Goal: Task Accomplishment & Management: Manage account settings

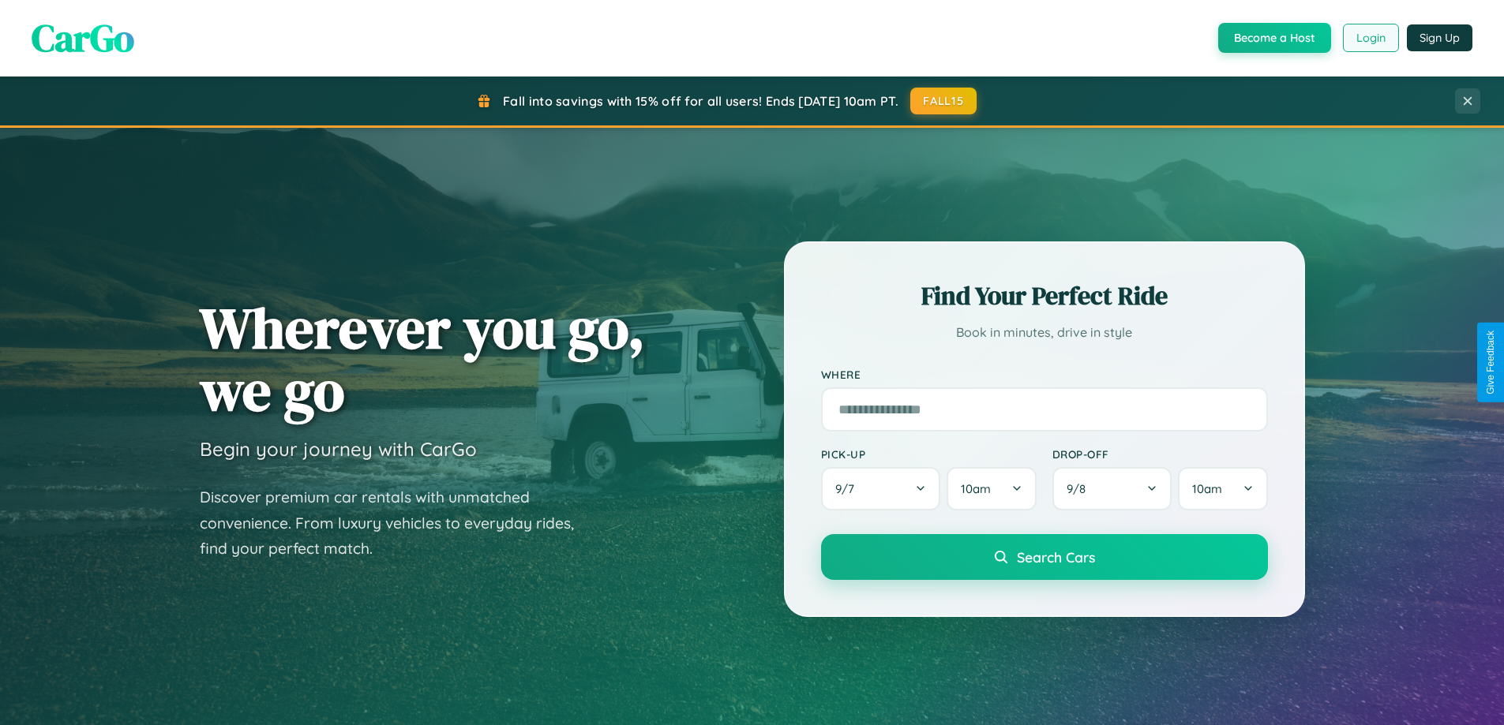
click at [1370, 38] on button "Login" at bounding box center [1371, 38] width 56 height 28
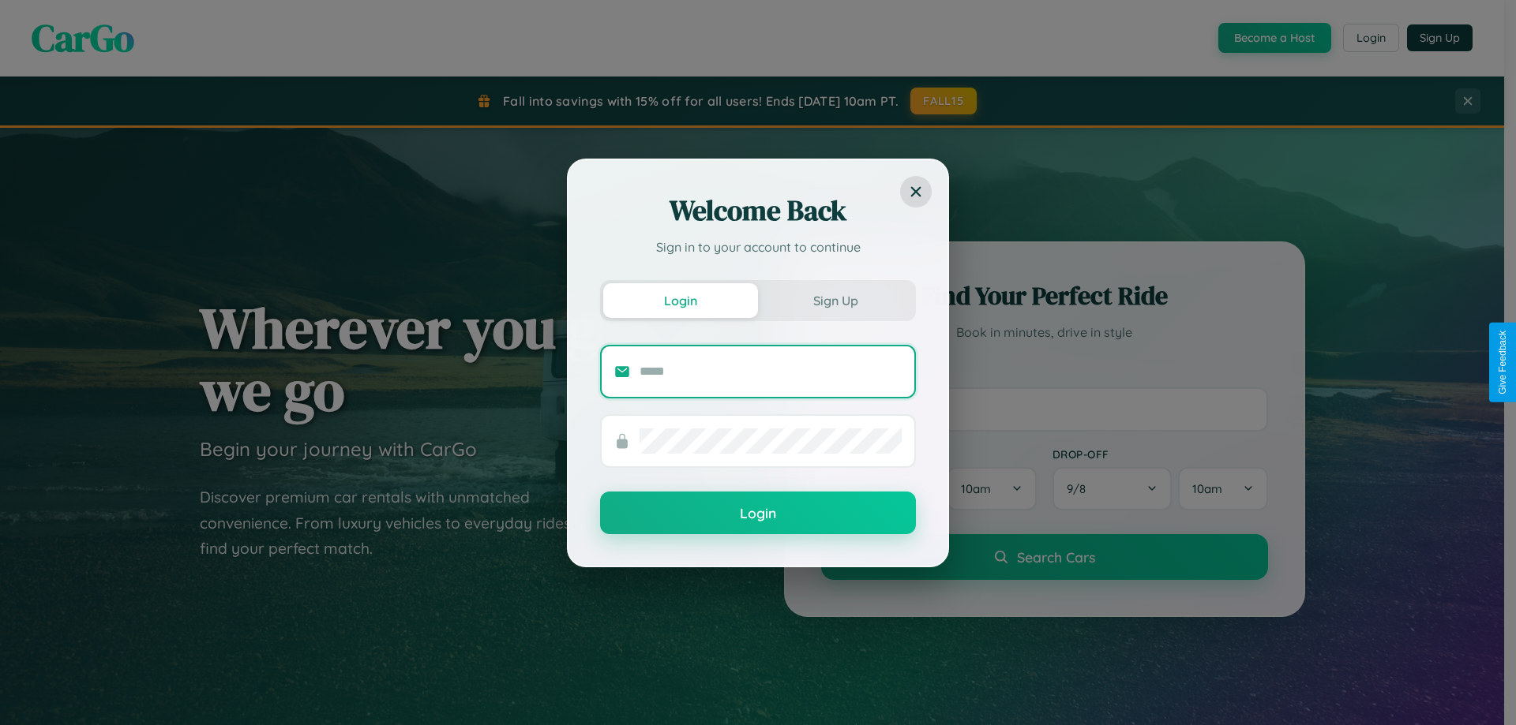
click at [770, 371] on input "text" at bounding box center [770, 371] width 262 height 25
type input "**********"
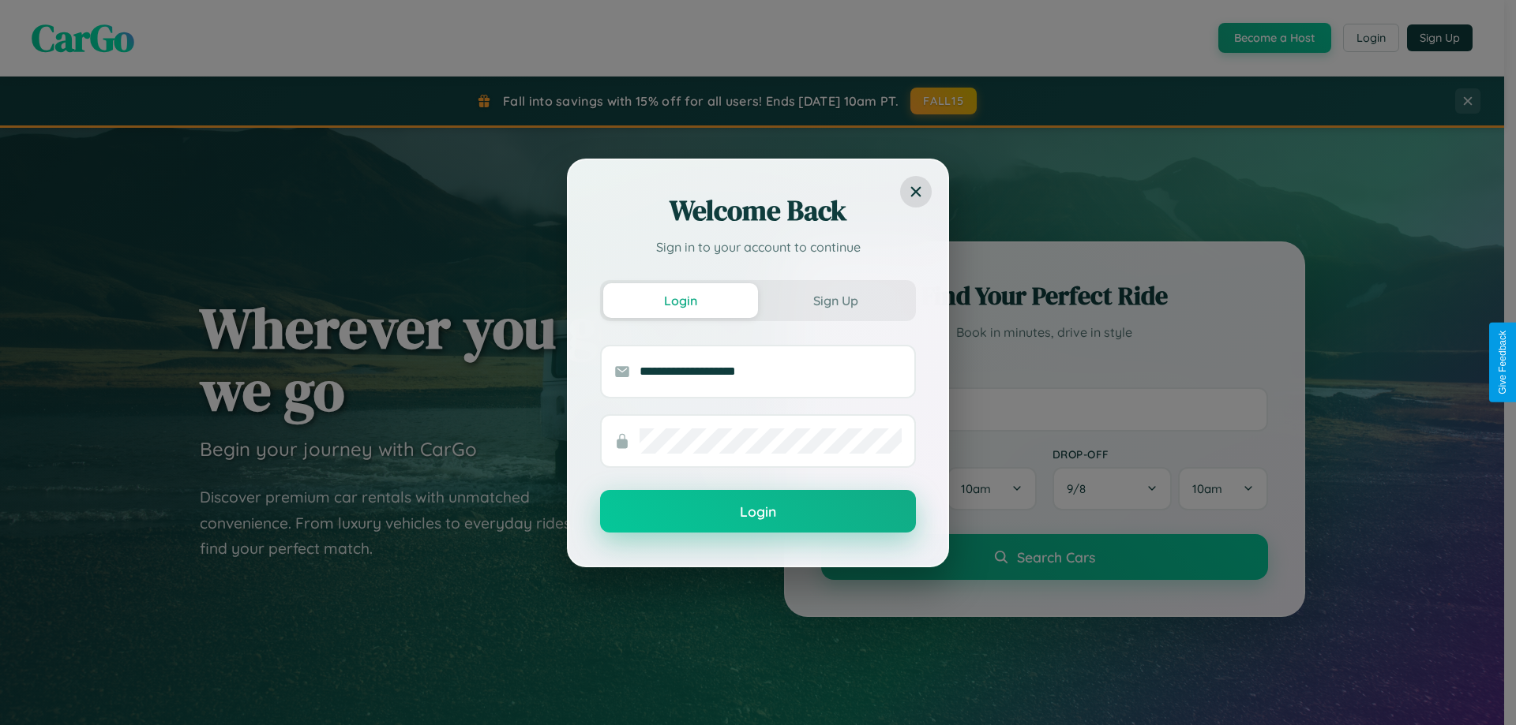
click at [758, 512] on button "Login" at bounding box center [758, 511] width 316 height 43
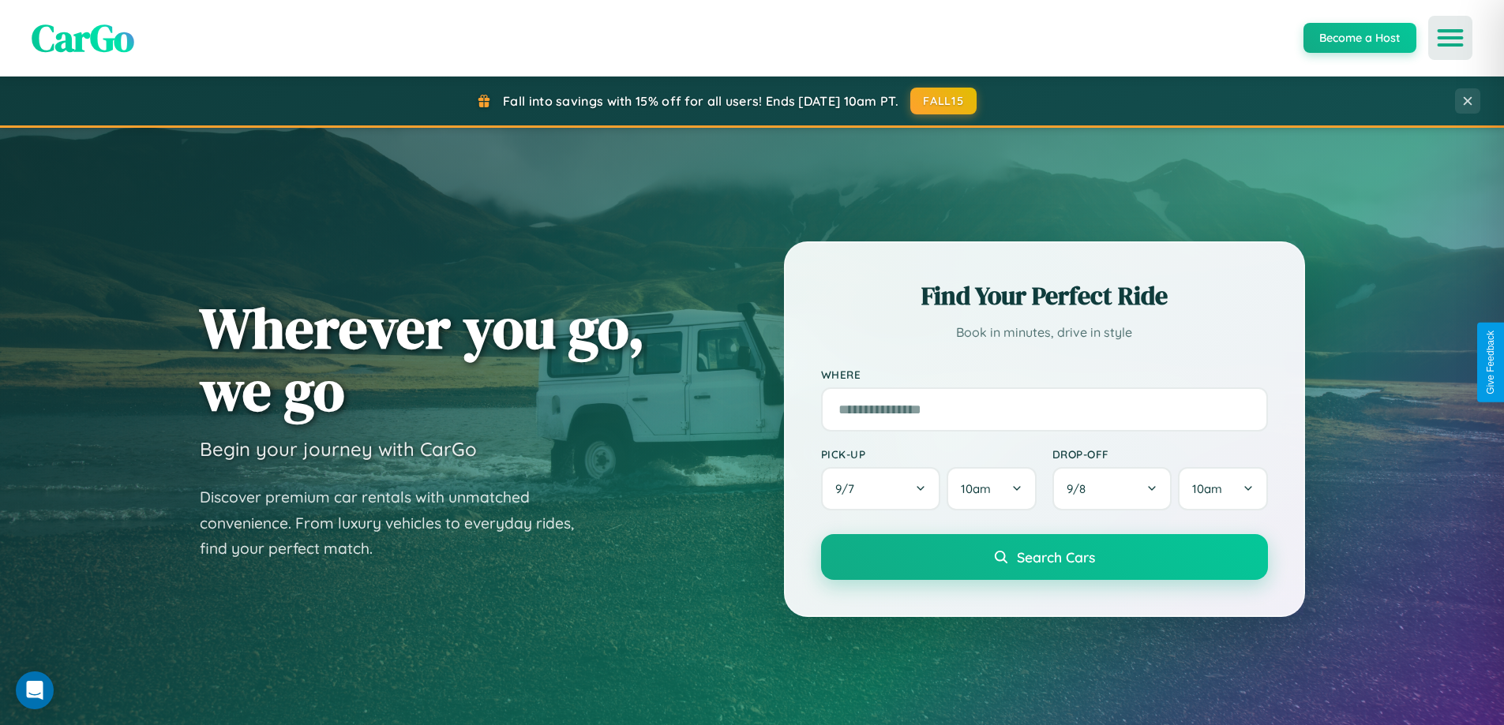
click at [1450, 38] on icon "Open menu" at bounding box center [1450, 38] width 23 height 14
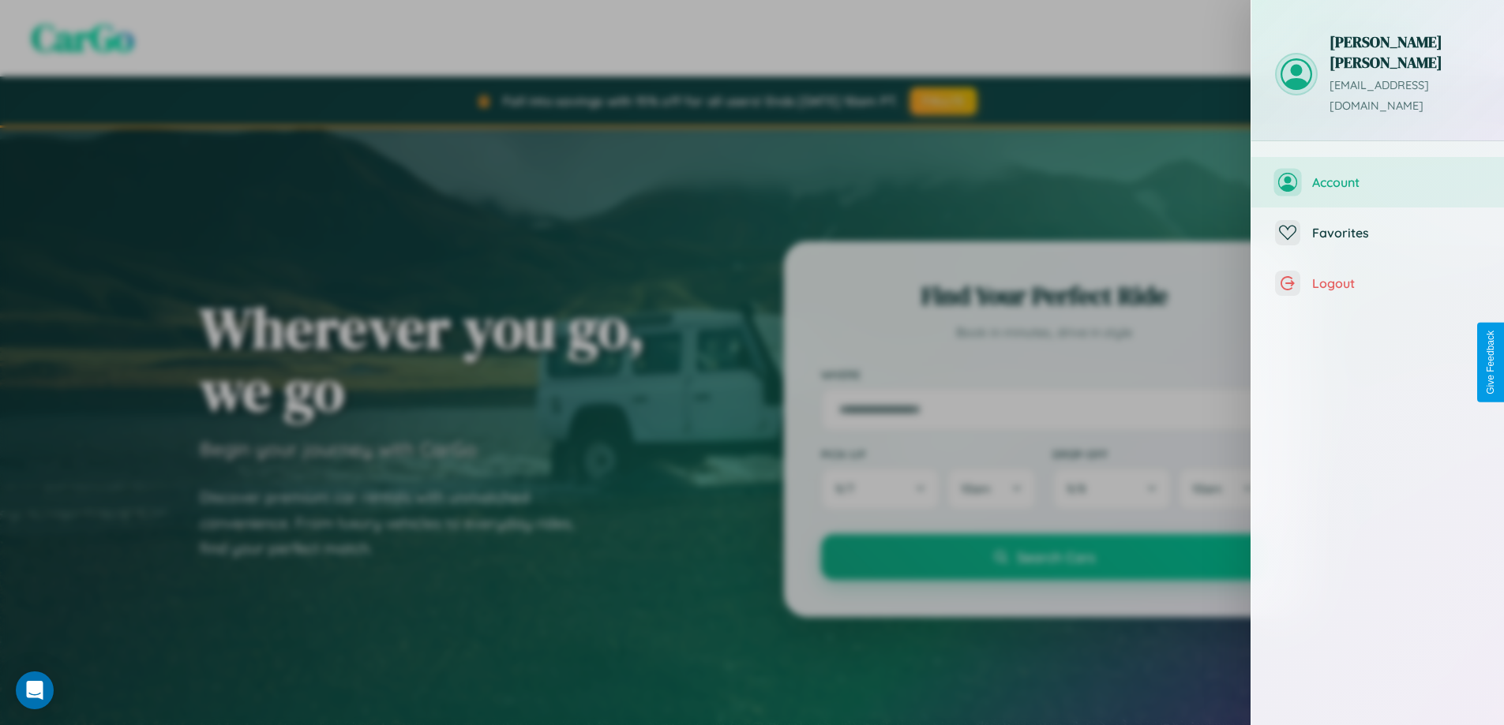
click at [1377, 174] on span "Account" at bounding box center [1396, 182] width 168 height 16
